Goal: Task Accomplishment & Management: Manage account settings

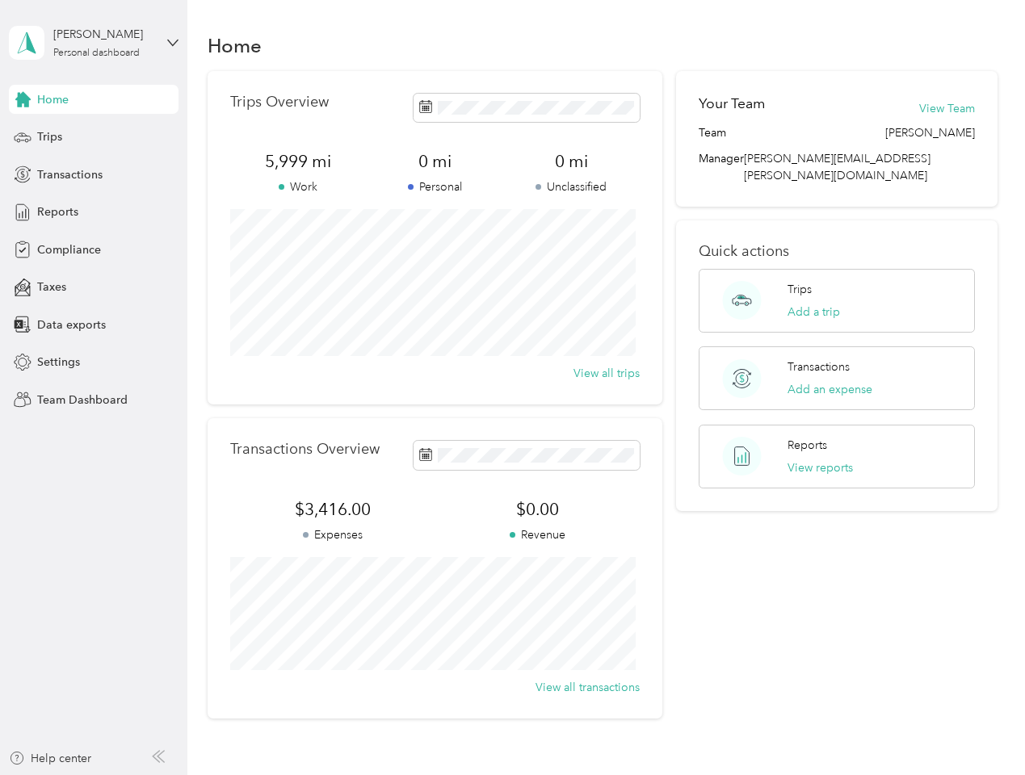
click at [512, 388] on div "Trips Overview 5,999 mi Work 0 mi Personal 0 mi Unclassified View all trips" at bounding box center [435, 238] width 455 height 334
click at [94, 43] on div "[PERSON_NAME]" at bounding box center [103, 34] width 101 height 17
click at [94, 99] on div "You’re signed in as [PERSON_NAME][EMAIL_ADDRESS][PERSON_NAME][DOMAIN_NAME] Team…" at bounding box center [270, 141] width 522 height 165
